Goal: Task Accomplishment & Management: Manage account settings

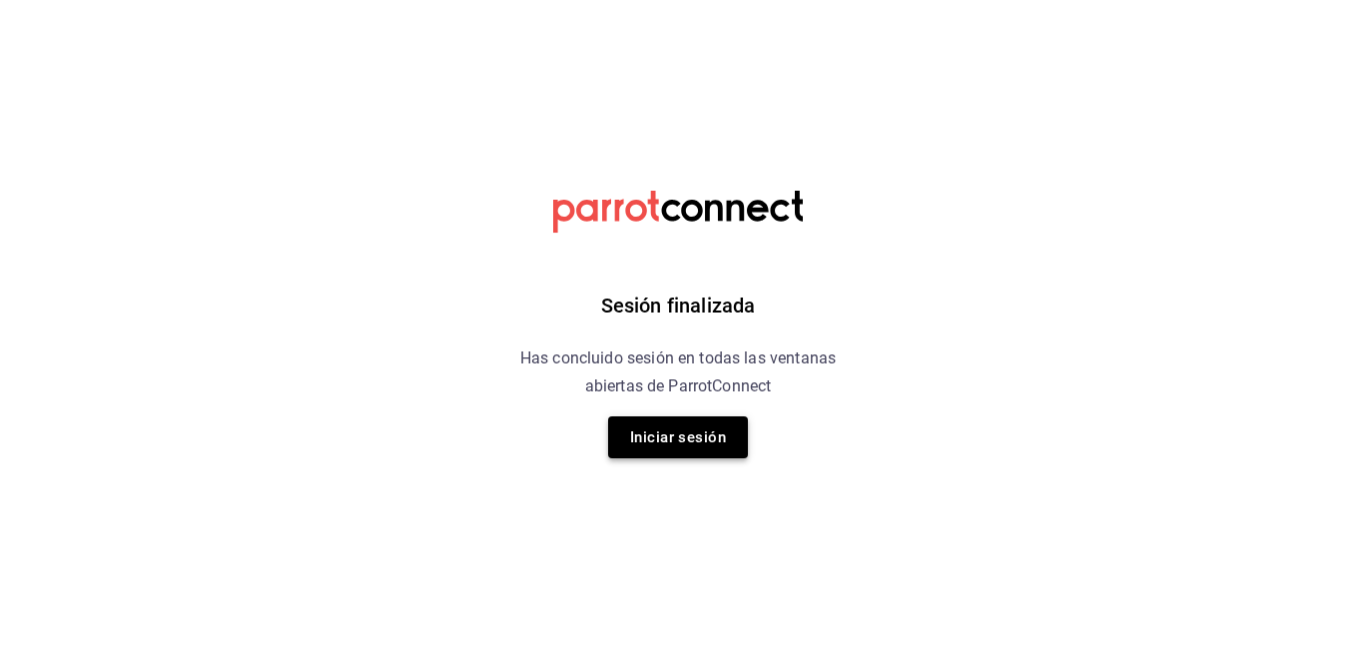
click at [690, 443] on button "Iniciar sesión" at bounding box center [678, 437] width 140 height 42
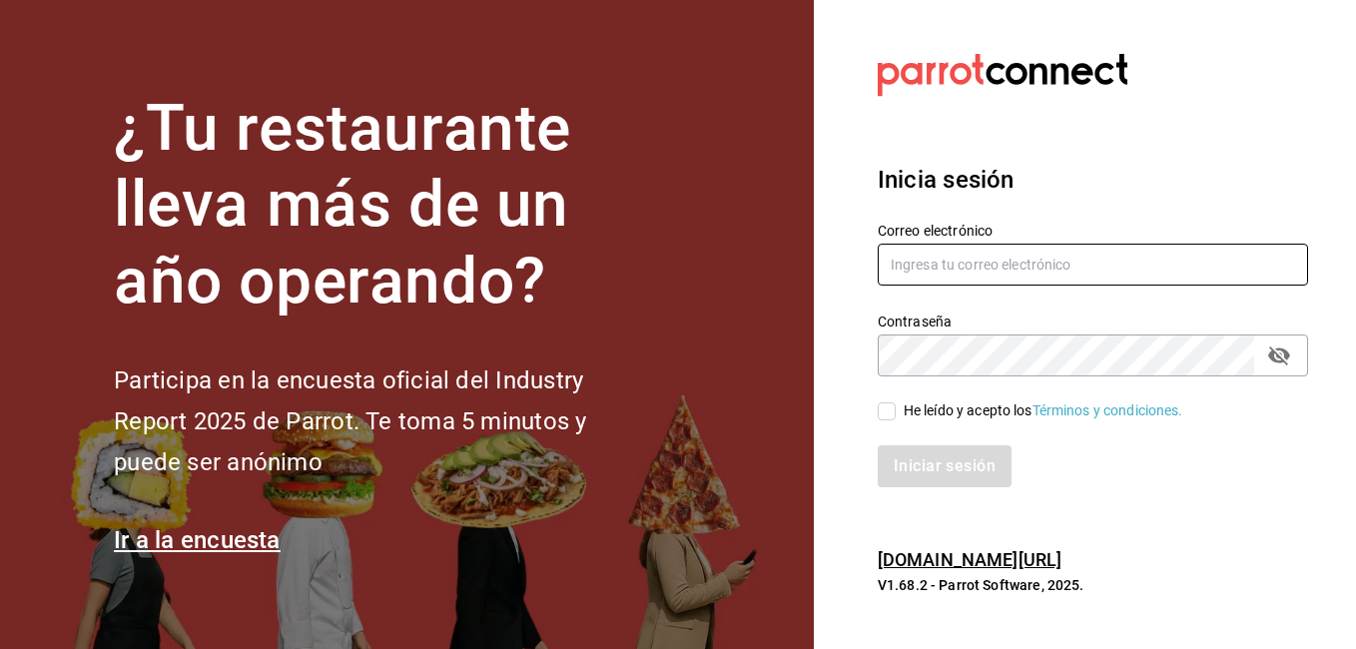
click at [1000, 274] on input "text" at bounding box center [1093, 265] width 430 height 42
type input "danieltafollatib@gmail.com"
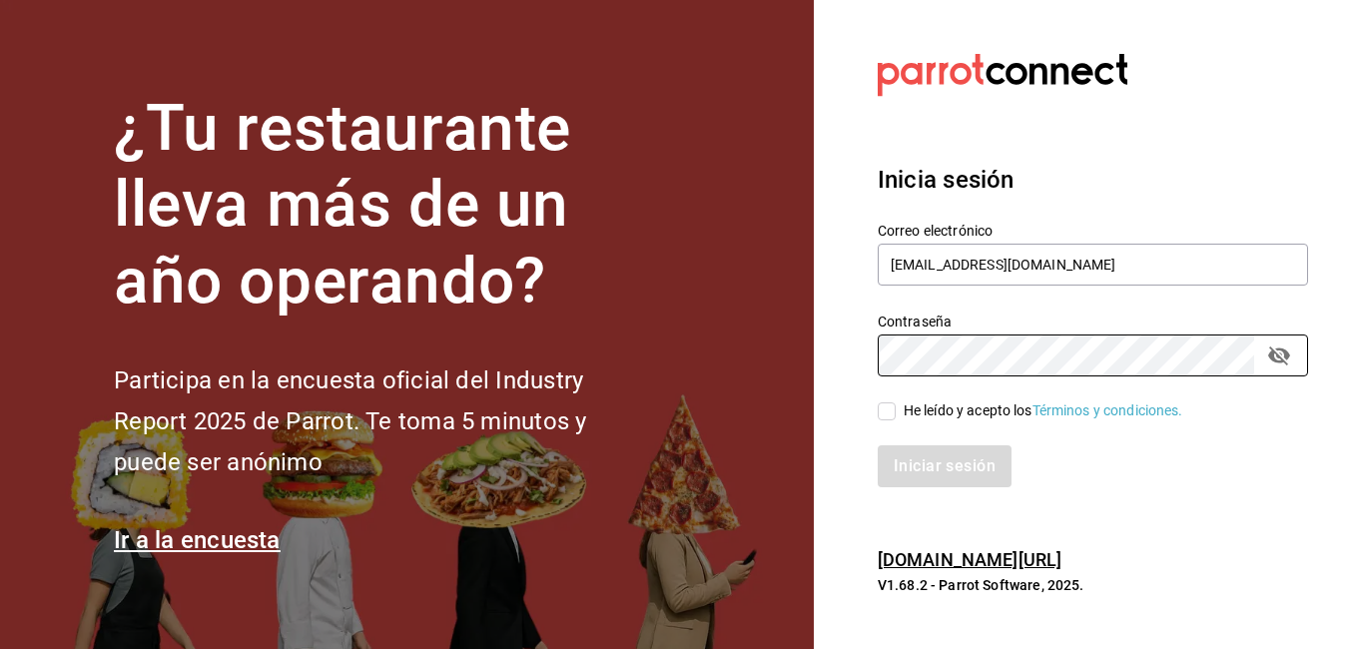
click at [887, 410] on input "He leído y acepto los Términos y condiciones." at bounding box center [887, 411] width 18 height 18
checkbox input "true"
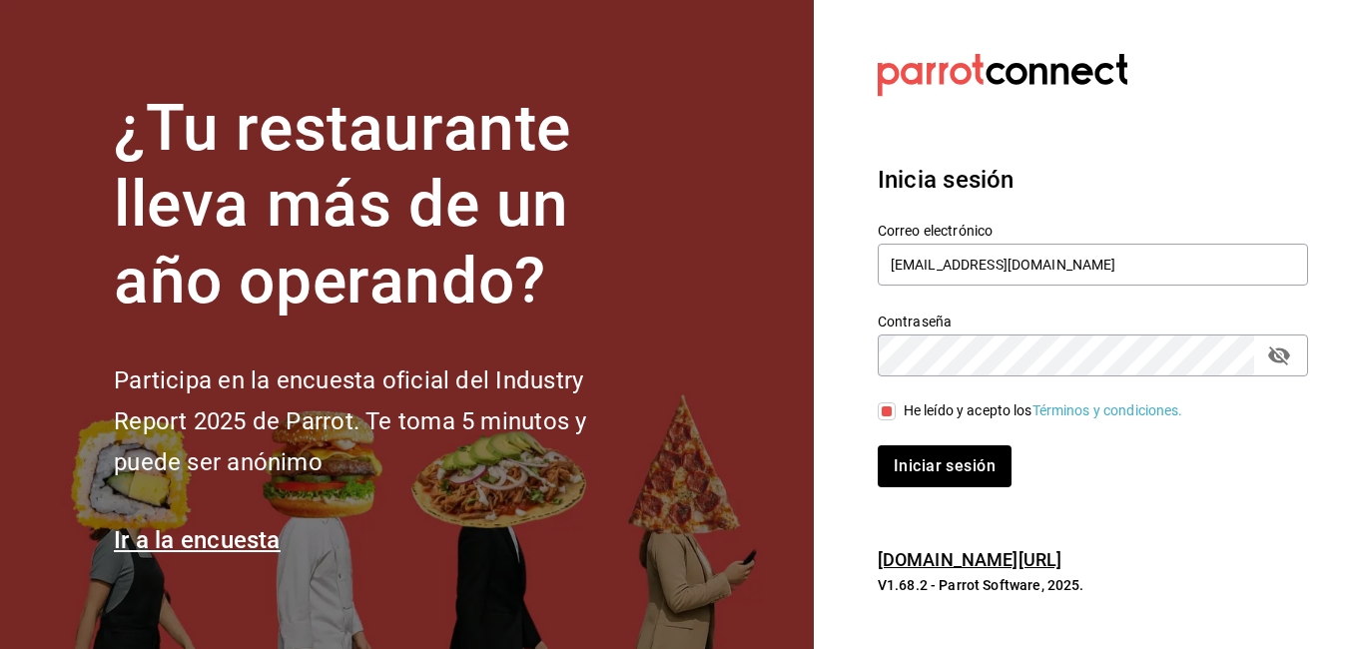
click at [1280, 359] on icon "passwordField" at bounding box center [1279, 356] width 24 height 24
click at [923, 470] on button "Iniciar sesión" at bounding box center [946, 466] width 136 height 42
